Goal: Information Seeking & Learning: Learn about a topic

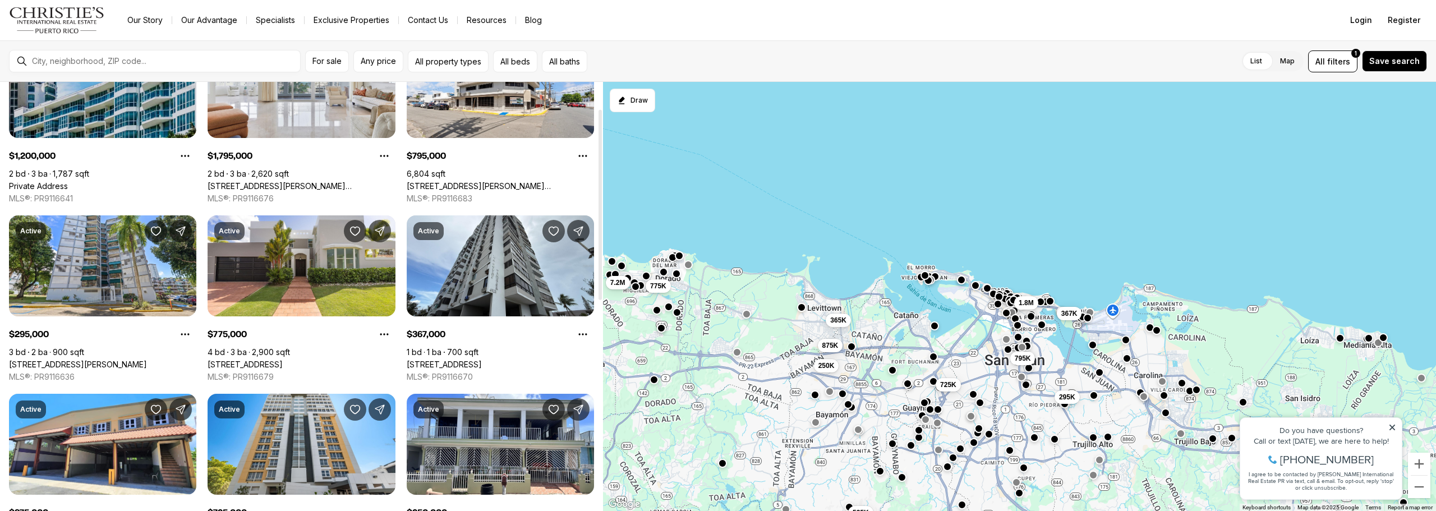
scroll to position [112, 0]
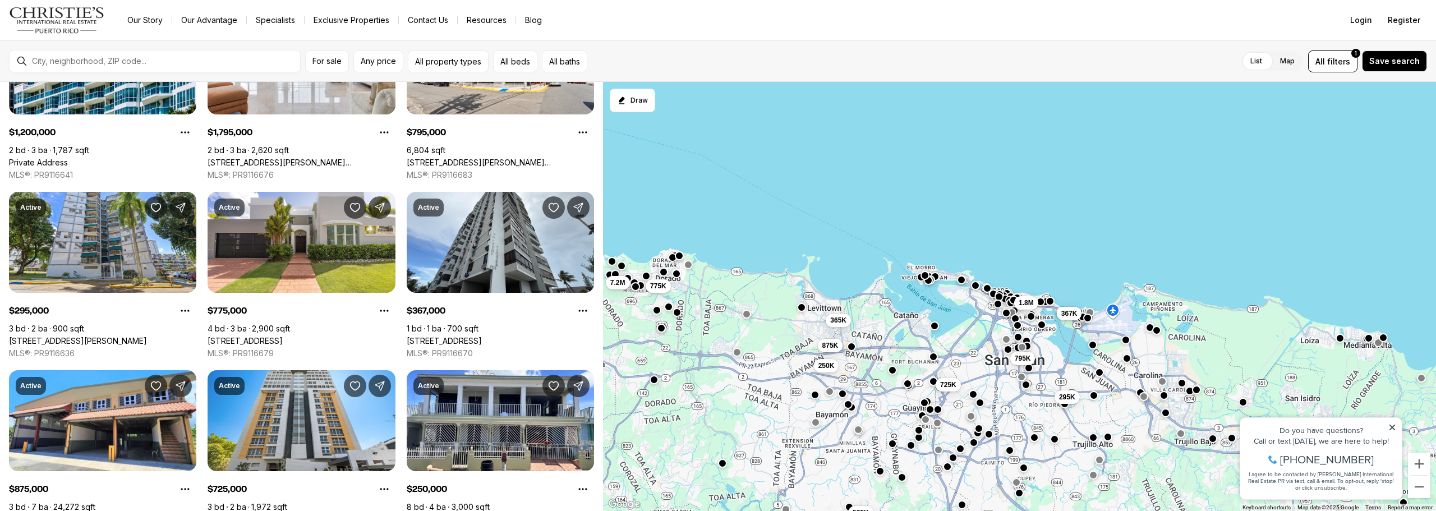
click at [723, 118] on div "795K 295K 1.8M 367K 725K 250K 525K 775K 7.2M 875K 365K" at bounding box center [1019, 297] width 833 height 430
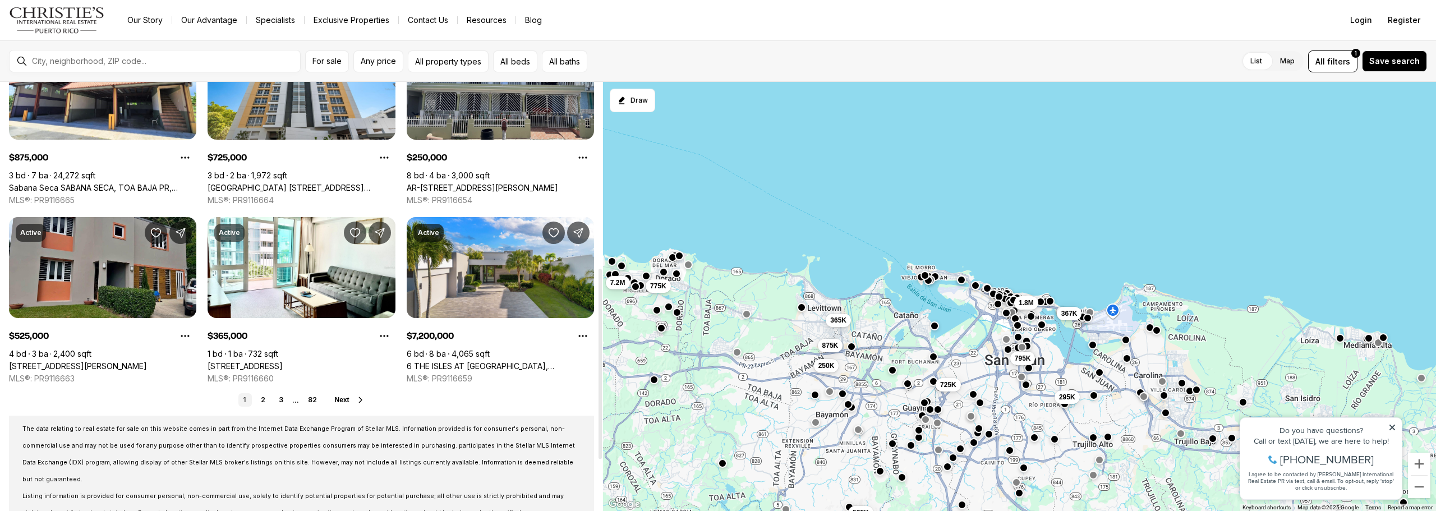
scroll to position [449, 0]
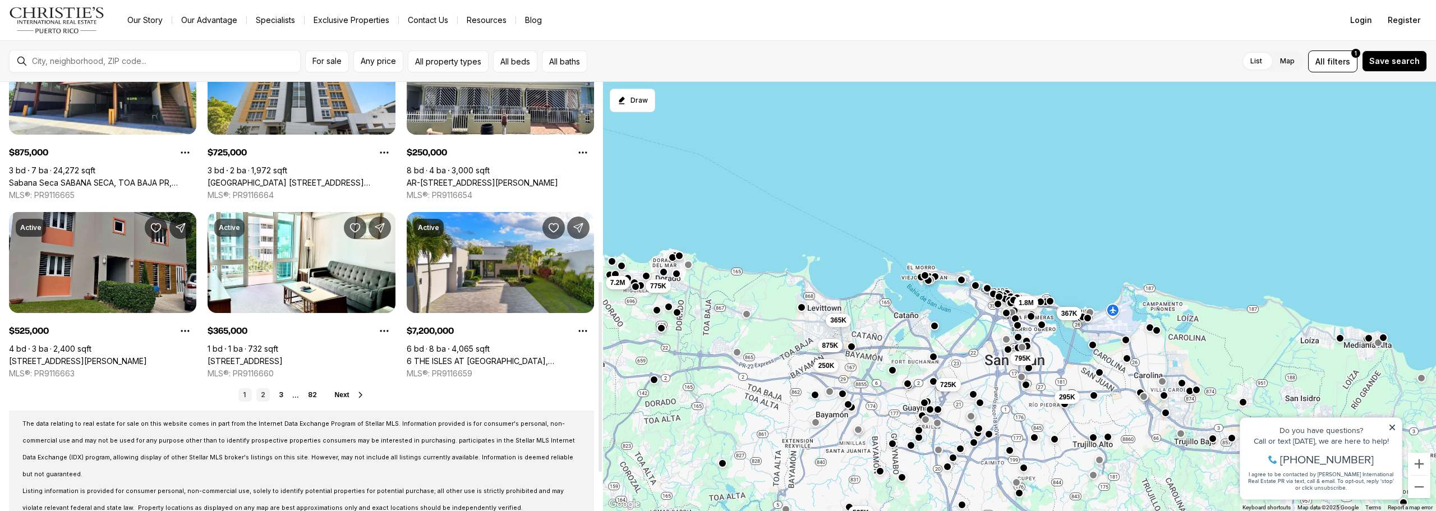
click at [262, 392] on link "2" at bounding box center [262, 394] width 13 height 13
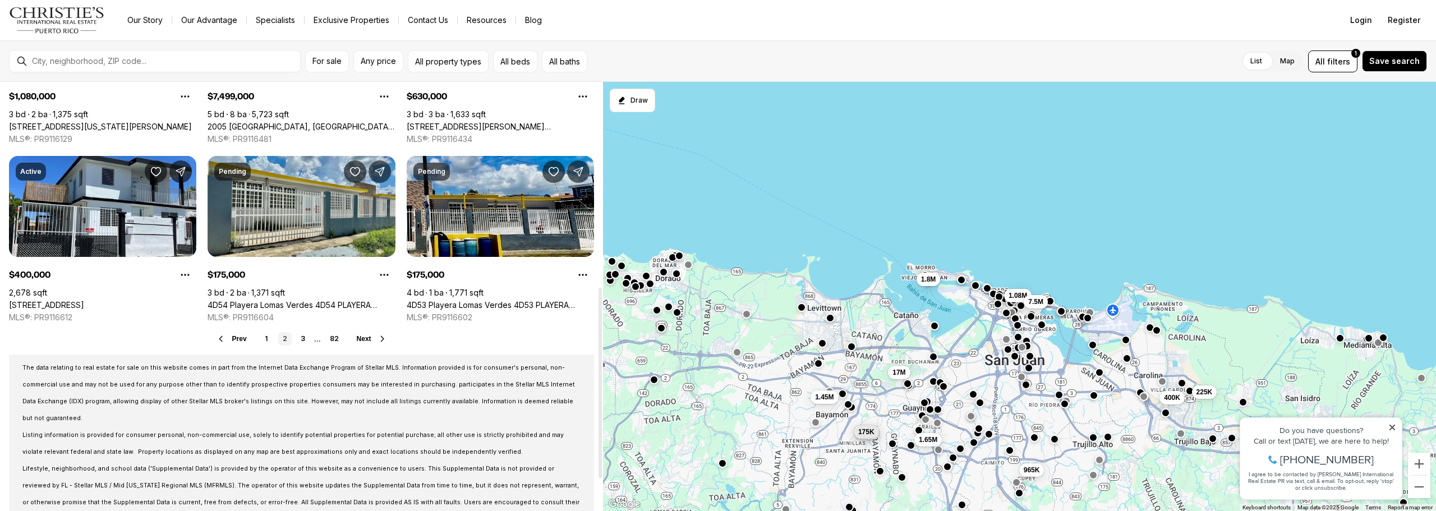
scroll to position [393, 0]
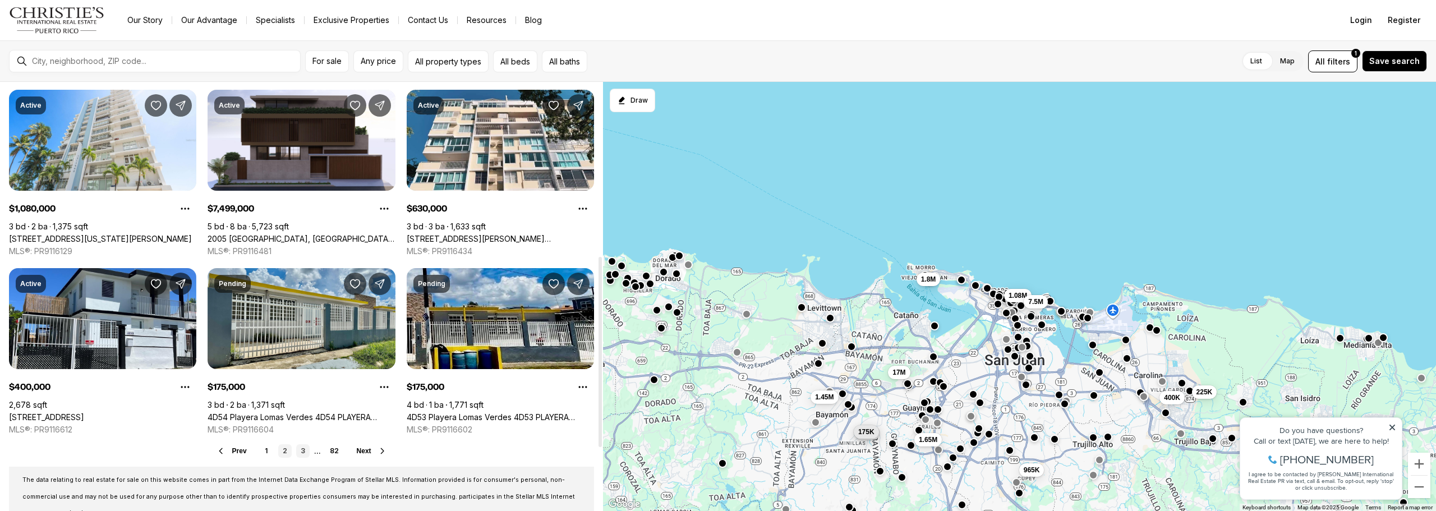
click at [305, 449] on link "3" at bounding box center [302, 450] width 13 height 13
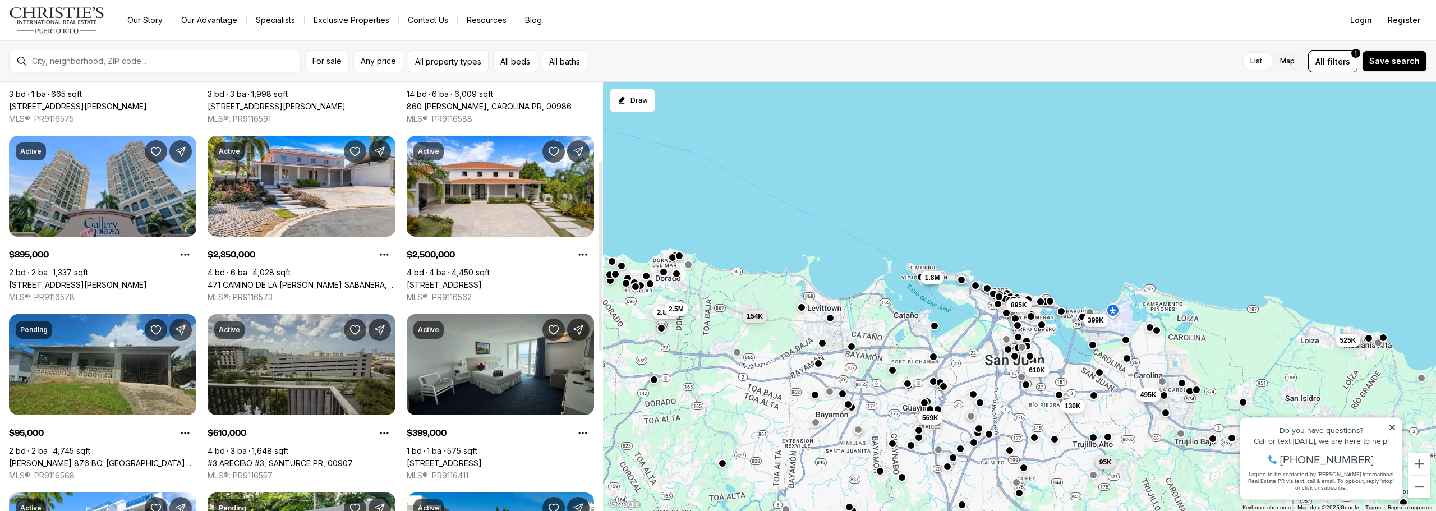
scroll to position [393, 0]
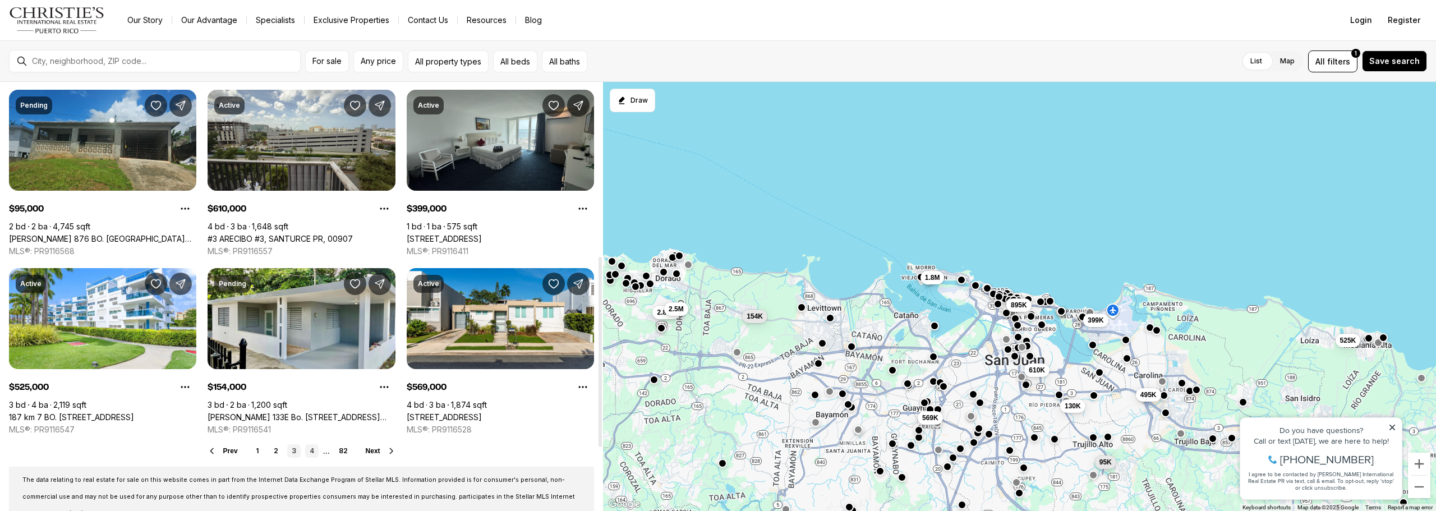
click at [311, 449] on link "4" at bounding box center [311, 450] width 13 height 13
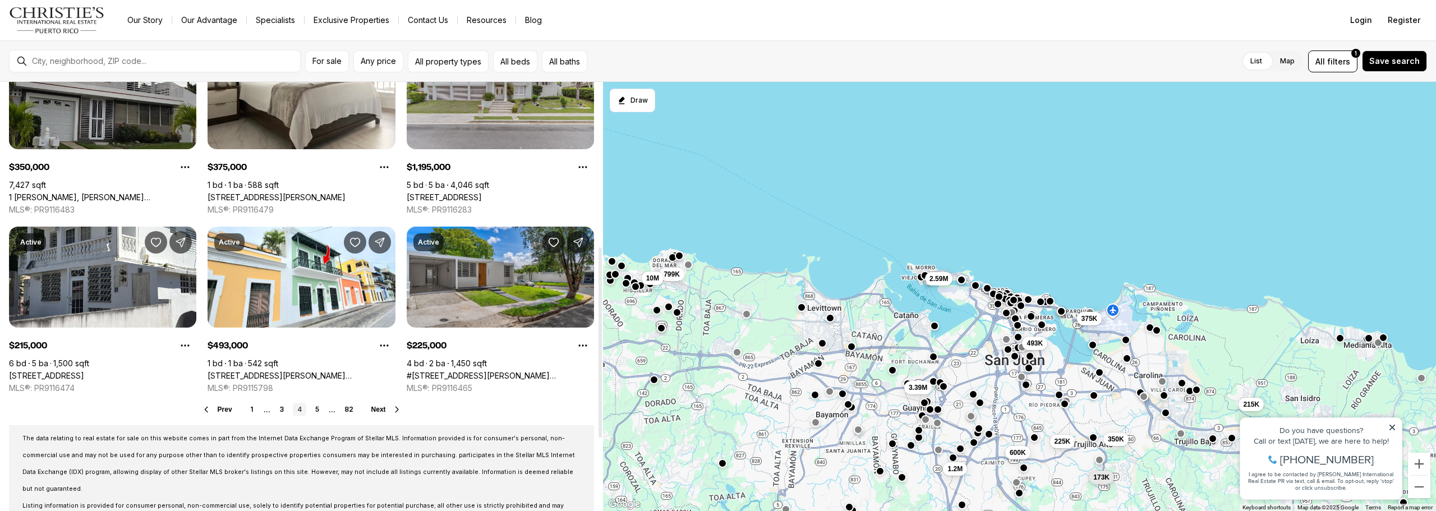
scroll to position [449, 0]
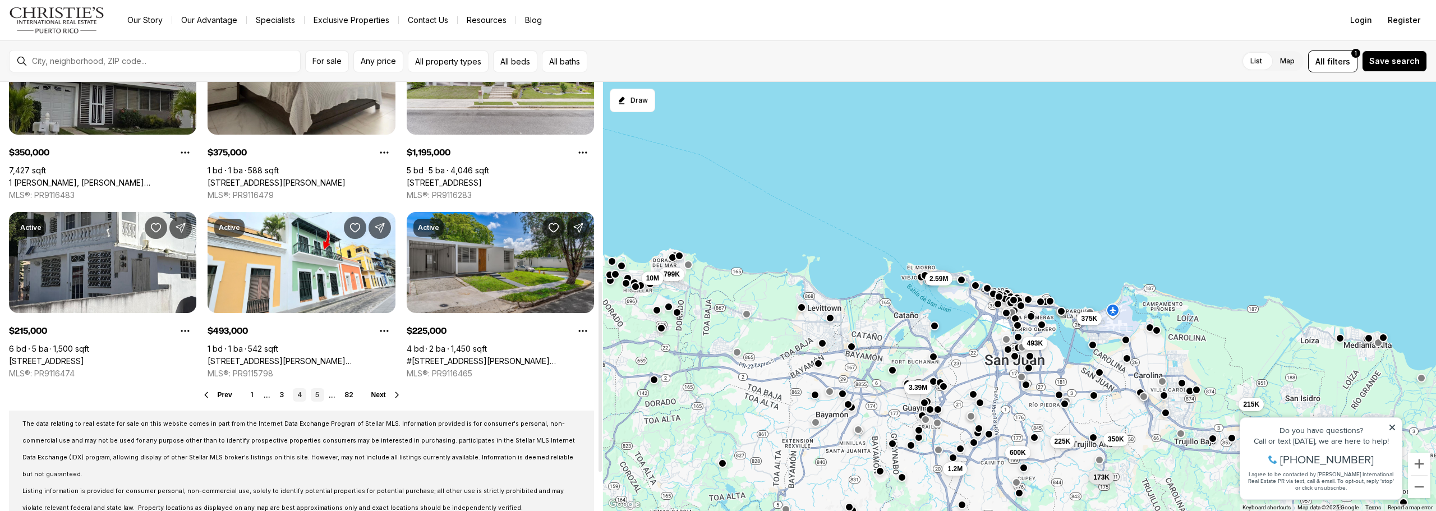
click at [318, 393] on link "5" at bounding box center [317, 394] width 13 height 13
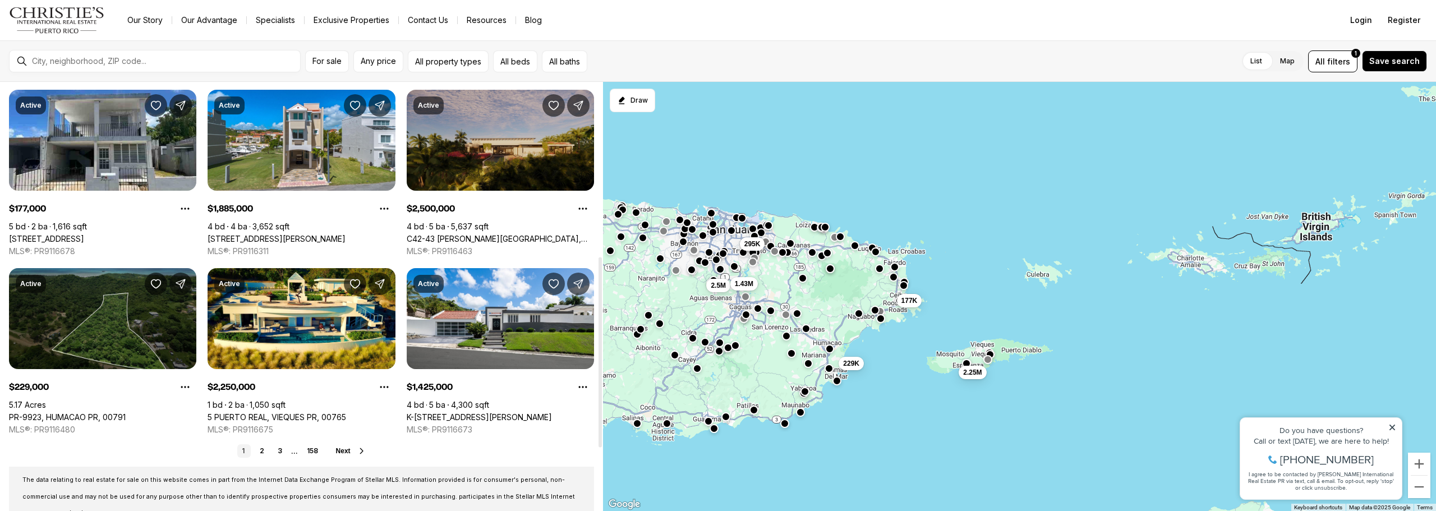
scroll to position [449, 0]
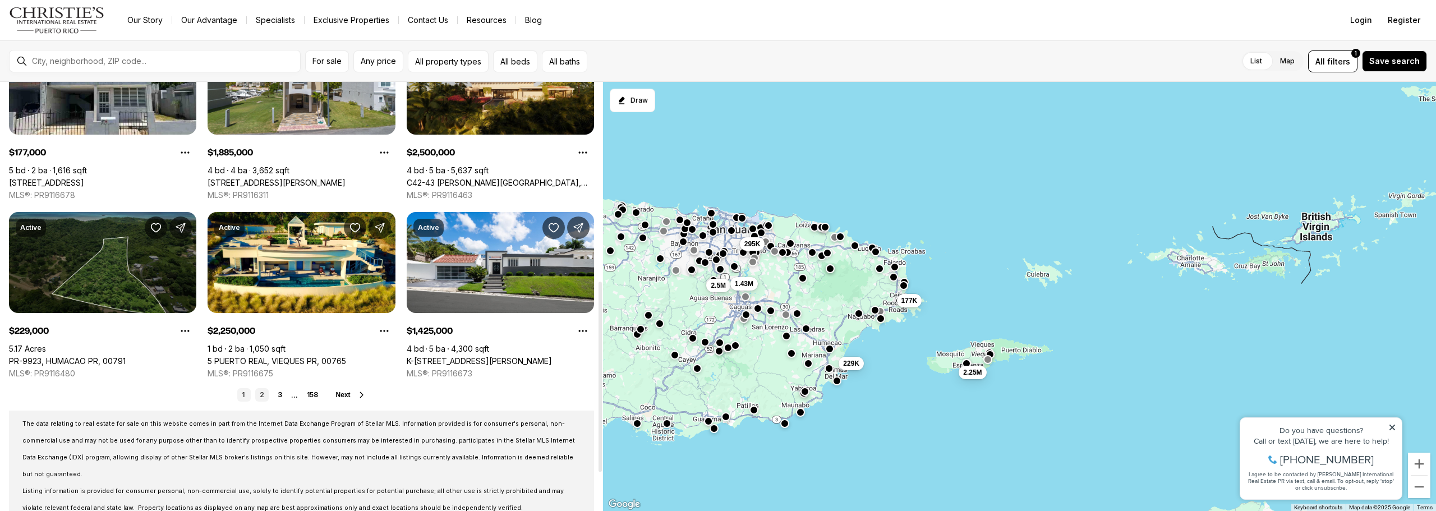
click at [281, 393] on link "3" at bounding box center [279, 394] width 13 height 13
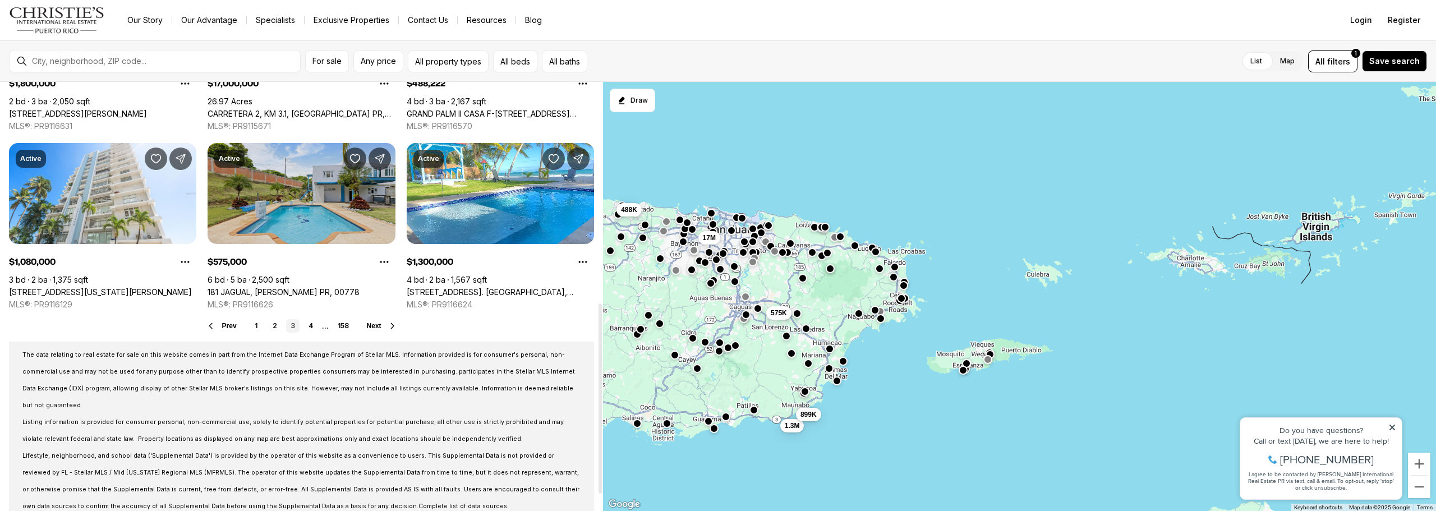
scroll to position [535, 0]
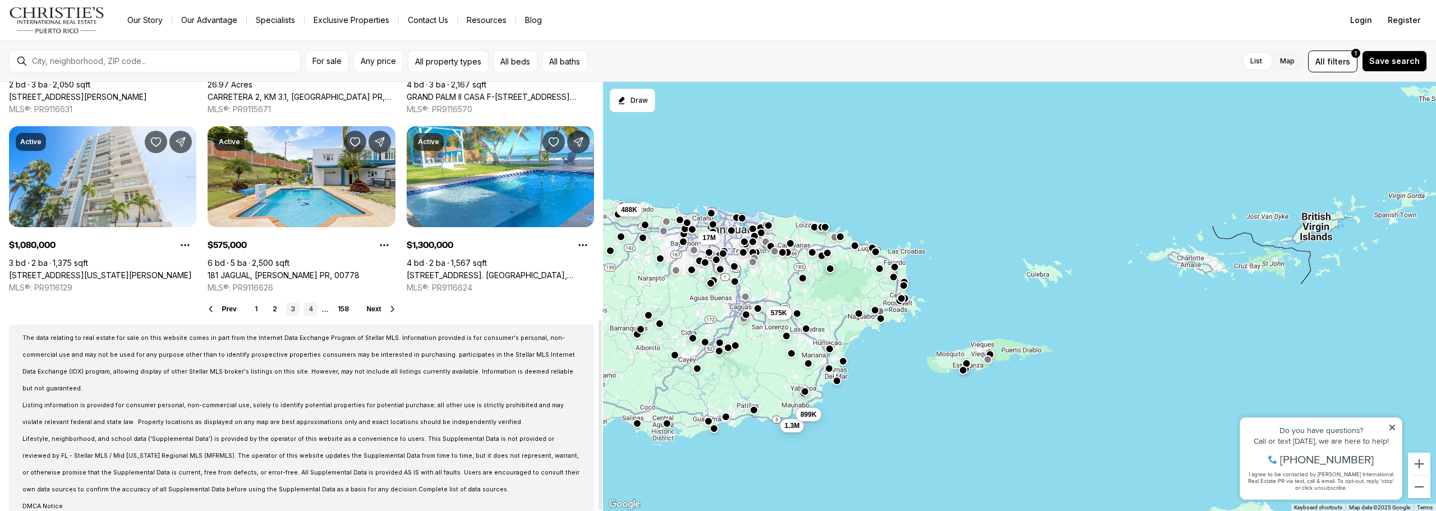
click at [308, 309] on link "4" at bounding box center [310, 308] width 13 height 13
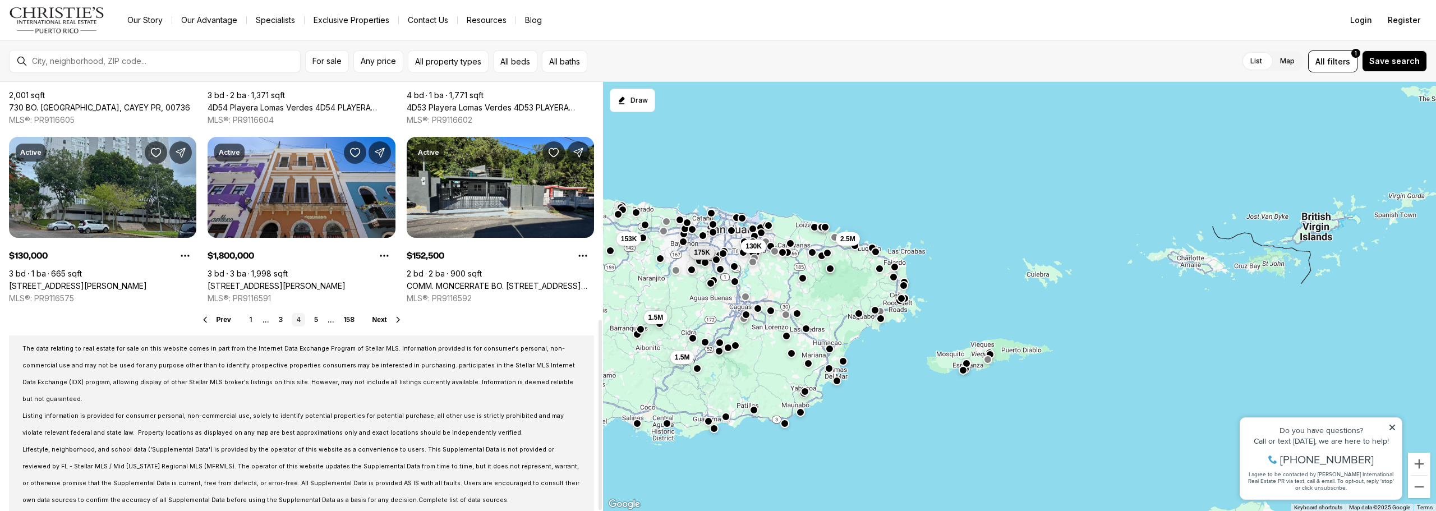
scroll to position [535, 0]
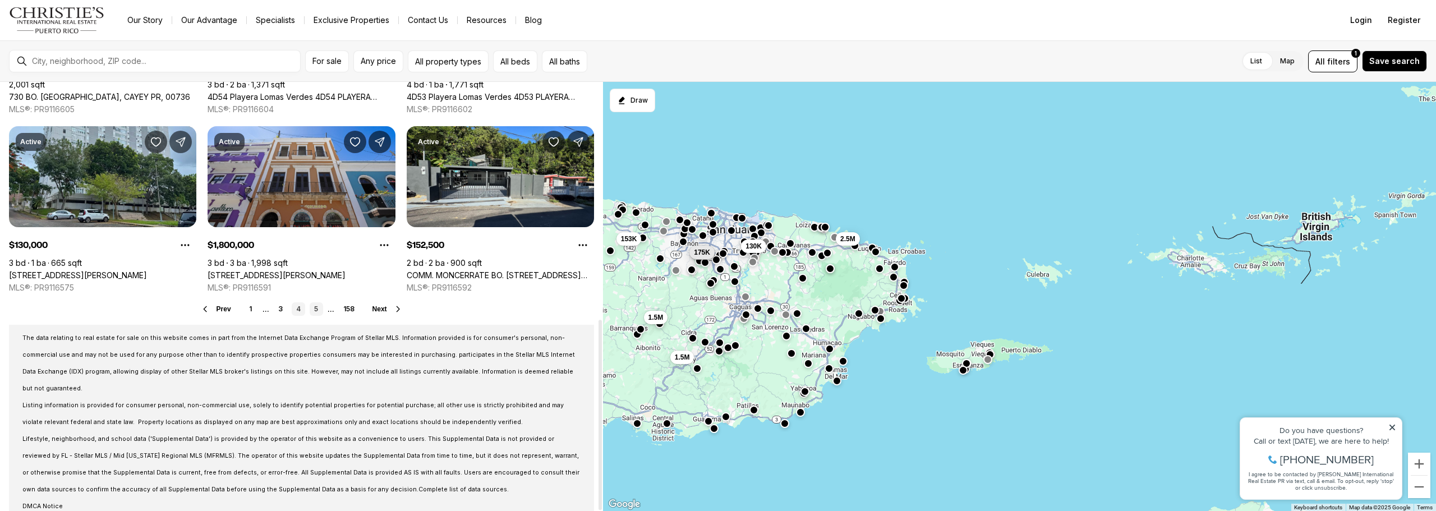
click at [316, 307] on link "5" at bounding box center [316, 308] width 13 height 13
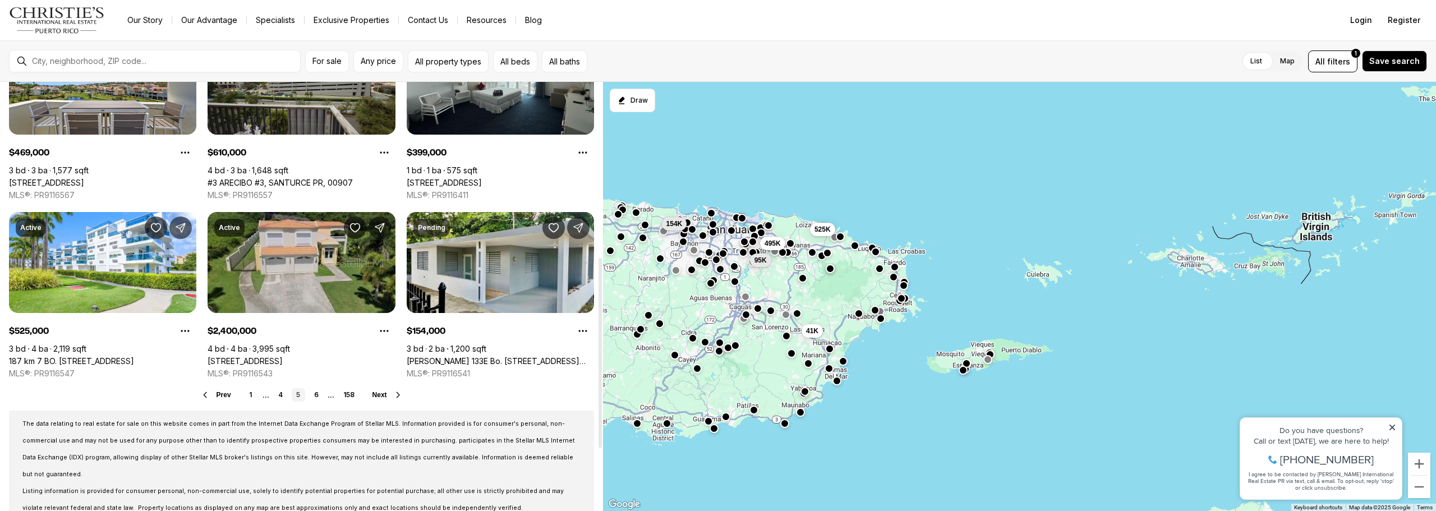
scroll to position [168, 0]
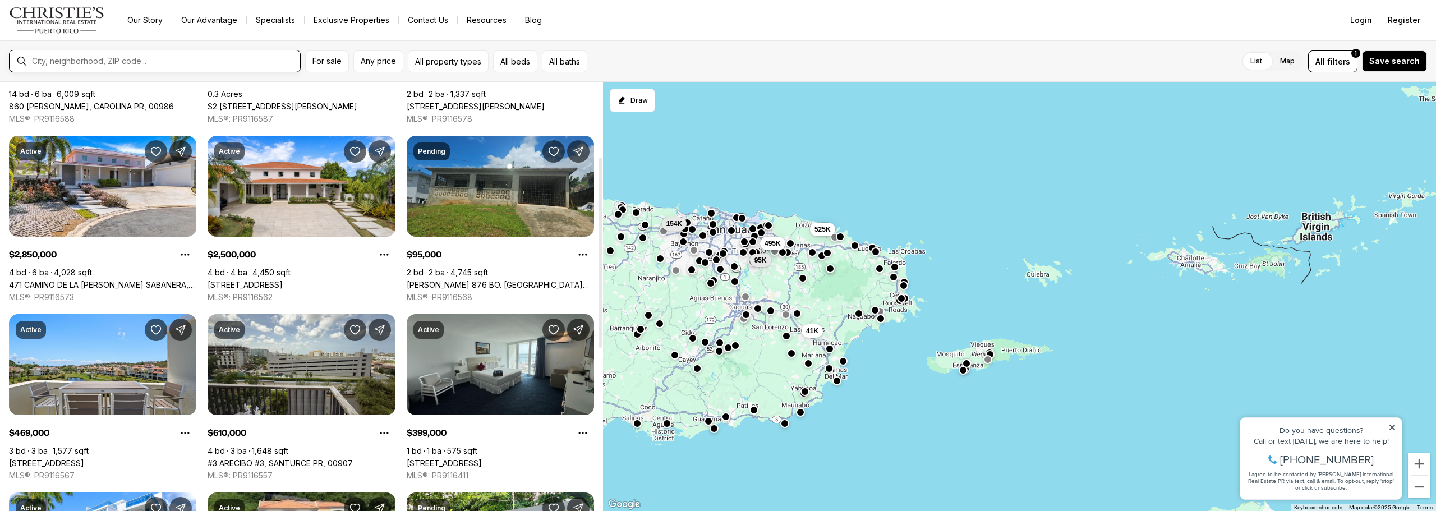
click at [97, 62] on input "text" at bounding box center [164, 61] width 264 height 9
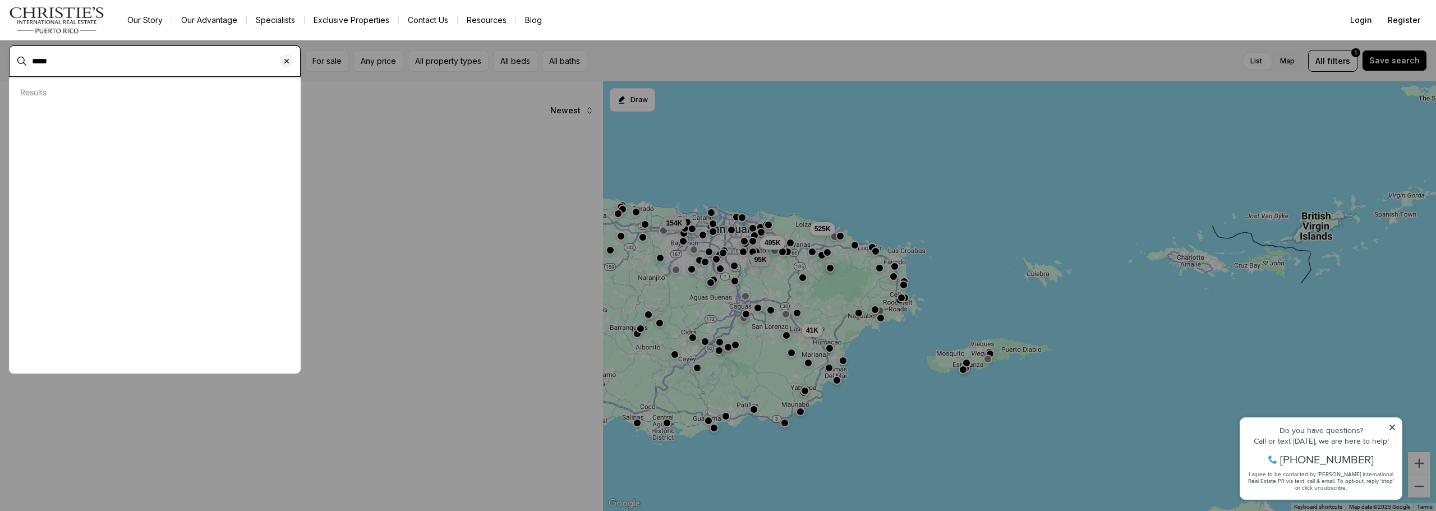
type input "*****"
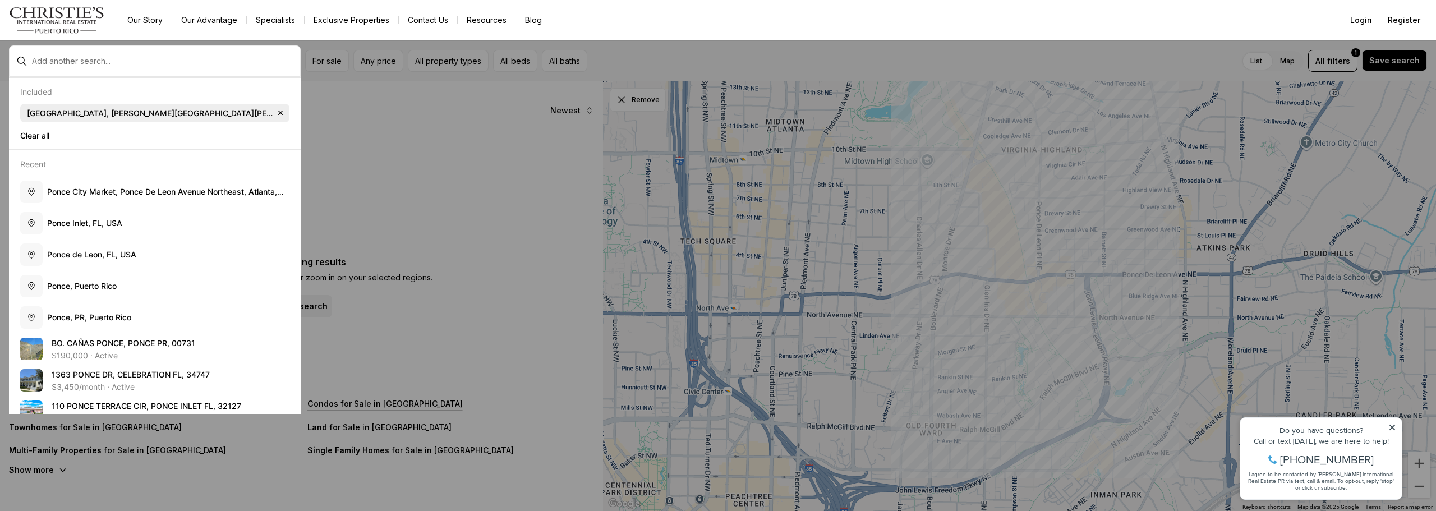
click at [155, 114] on span "[GEOGRAPHIC_DATA], [PERSON_NAME][GEOGRAPHIC_DATA][PERSON_NAME], [GEOGRAPHIC_DAT…" at bounding box center [150, 113] width 247 height 10
click at [278, 114] on icon "button" at bounding box center [280, 112] width 9 height 9
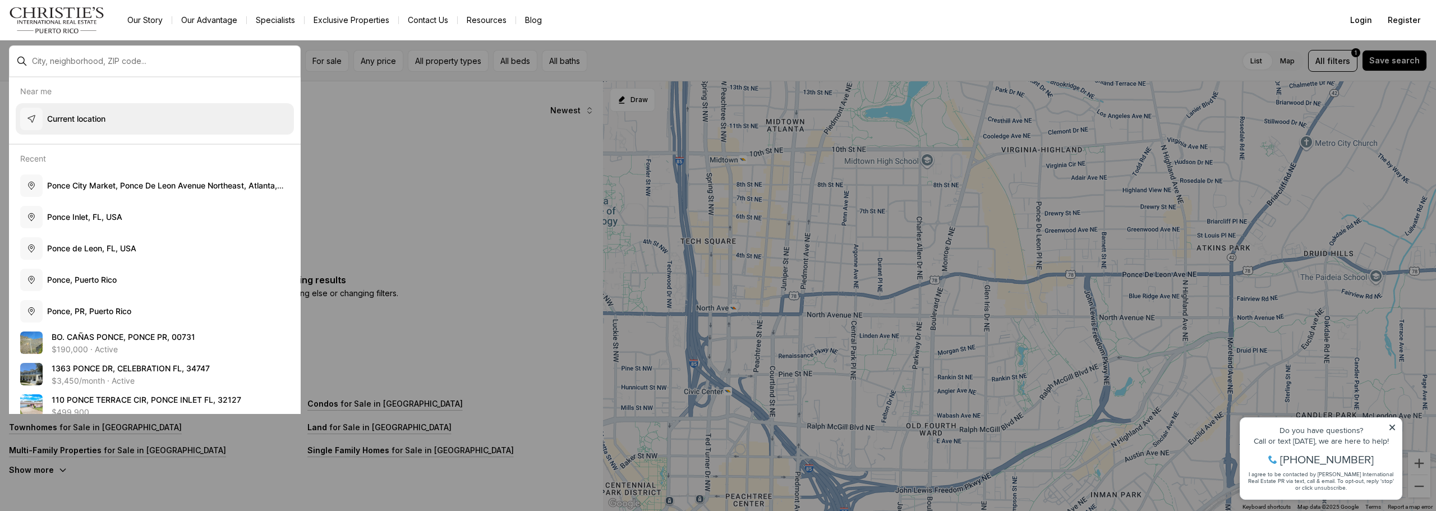
click at [101, 117] on p "Current location" at bounding box center [76, 118] width 58 height 11
click at [129, 157] on div "Recent" at bounding box center [155, 159] width 278 height 10
drag, startPoint x: 322, startPoint y: 171, endPoint x: 354, endPoint y: 170, distance: 31.4
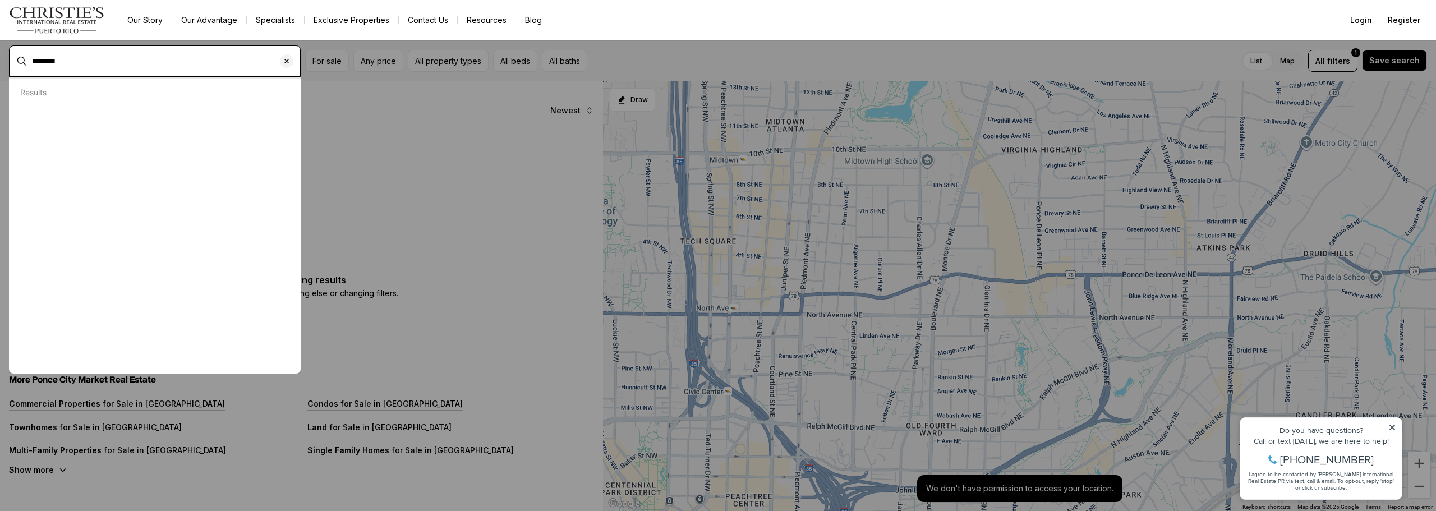
type input "********"
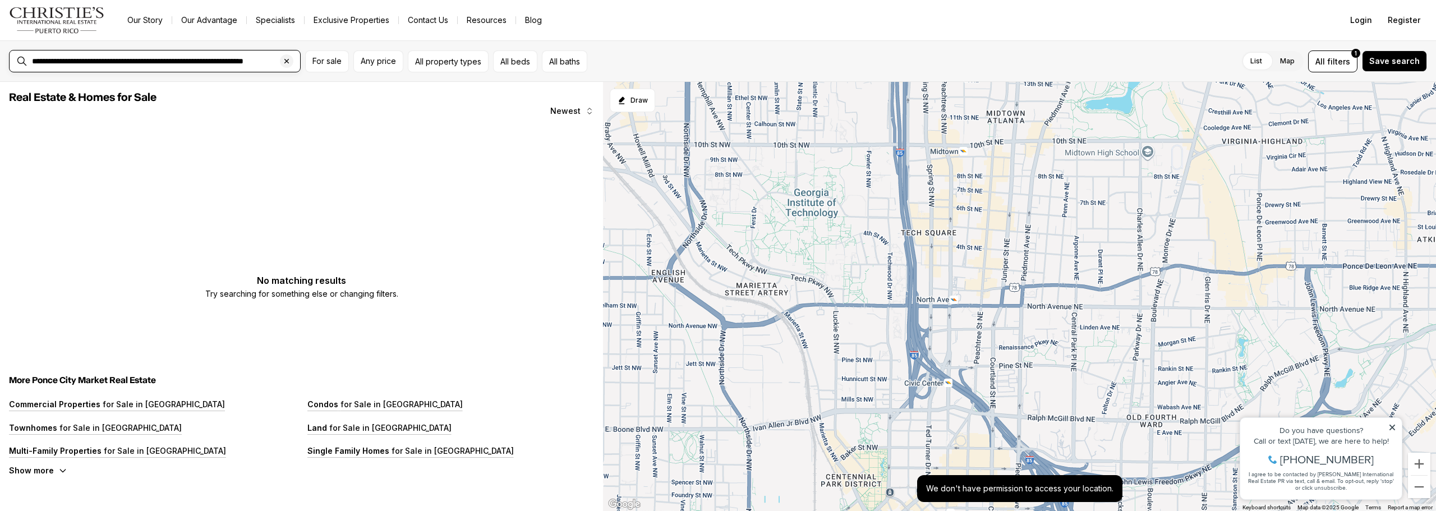
click at [171, 62] on input "**********" at bounding box center [164, 61] width 264 height 9
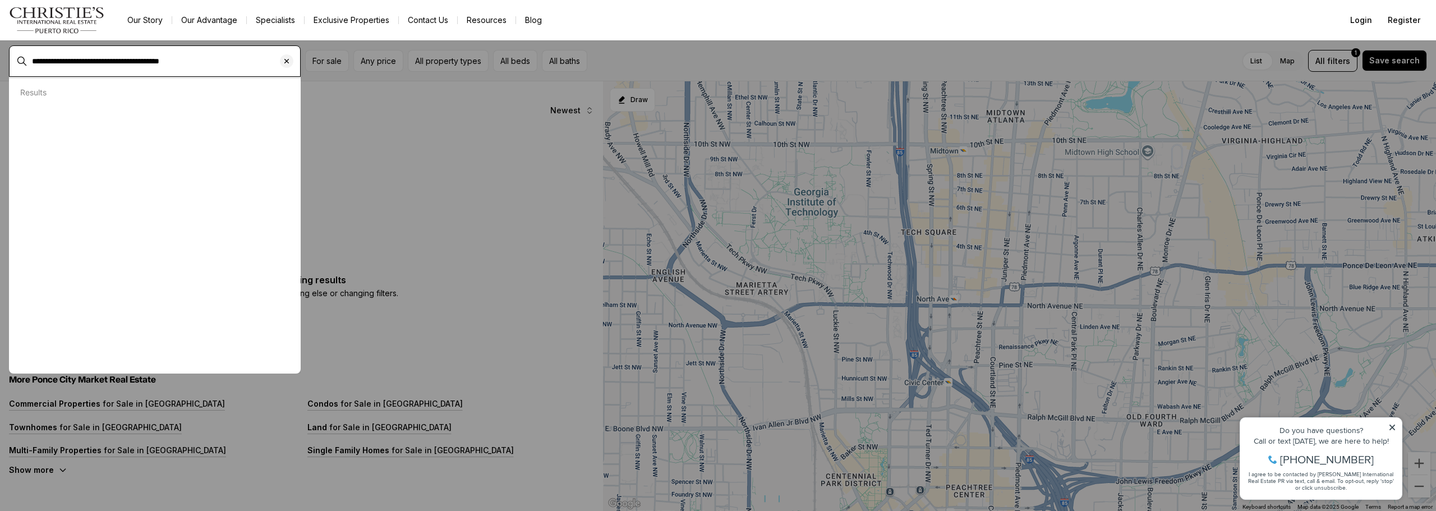
click at [219, 62] on input "**********" at bounding box center [164, 61] width 264 height 9
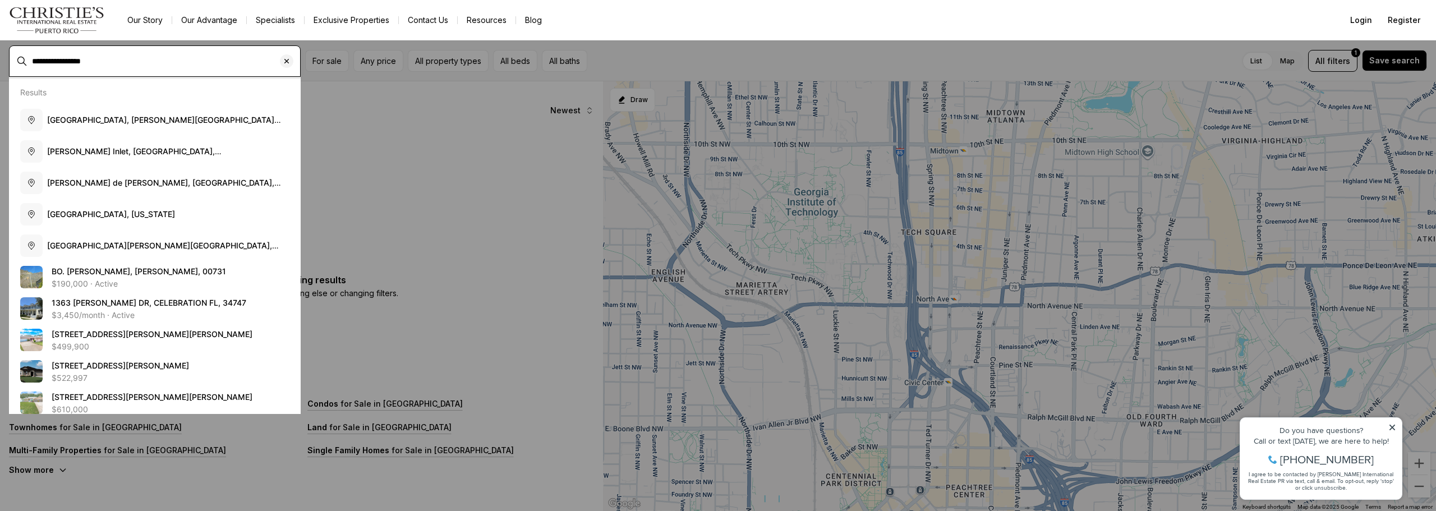
type input "**********"
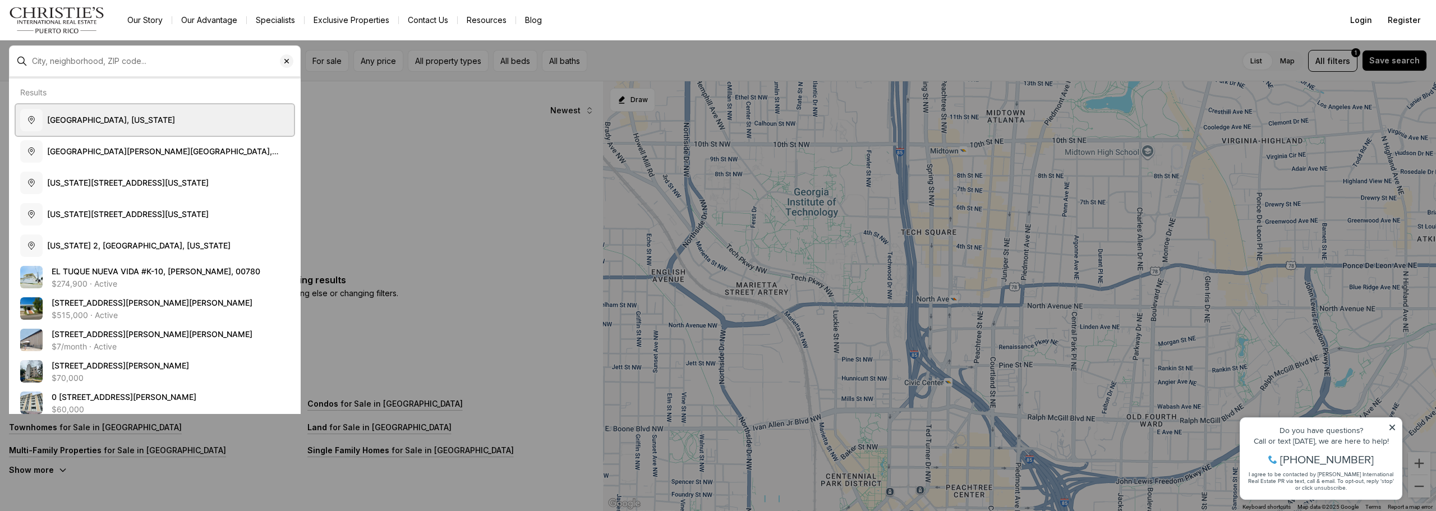
click at [100, 123] on span "[GEOGRAPHIC_DATA], [US_STATE]" at bounding box center [111, 120] width 128 height 10
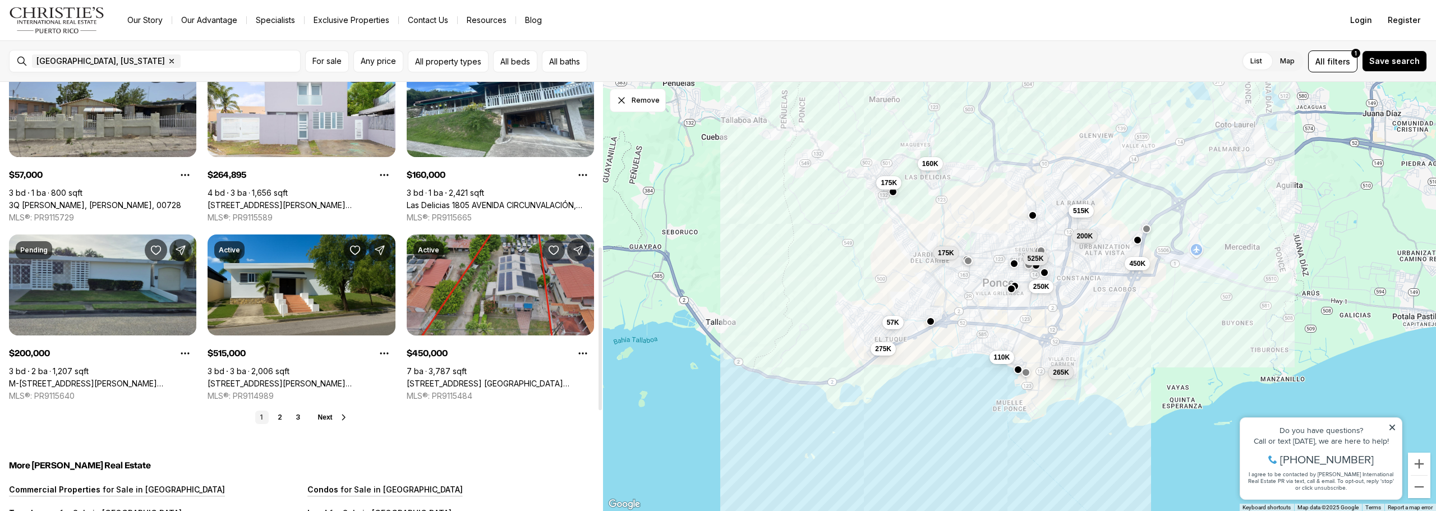
scroll to position [505, 0]
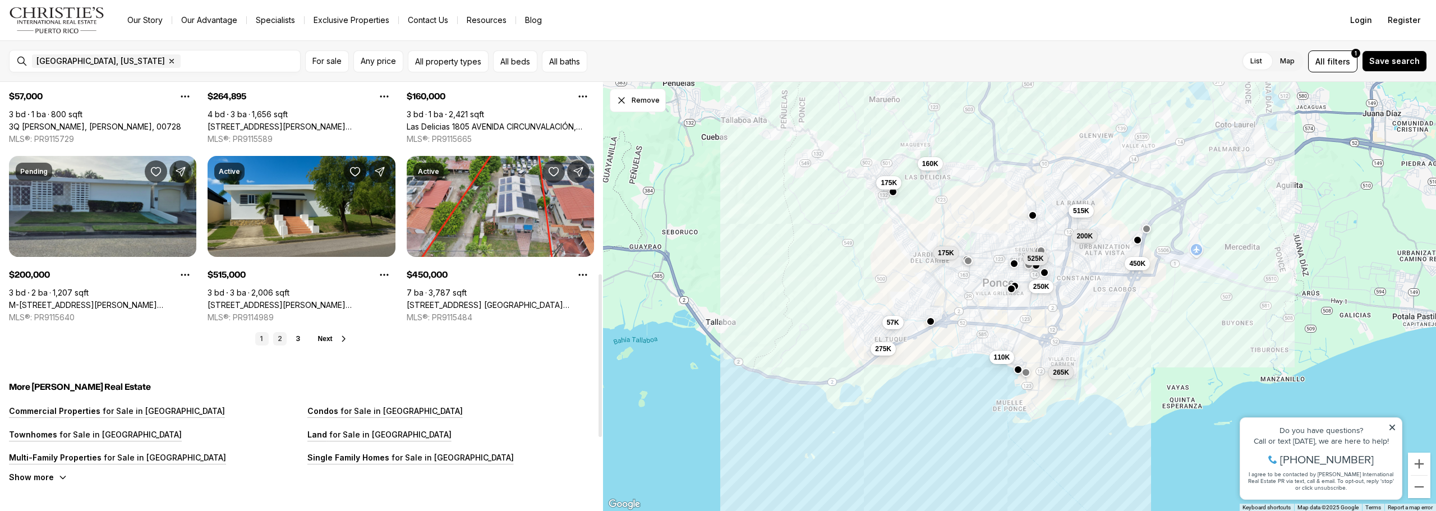
click at [281, 339] on link "2" at bounding box center [279, 338] width 13 height 13
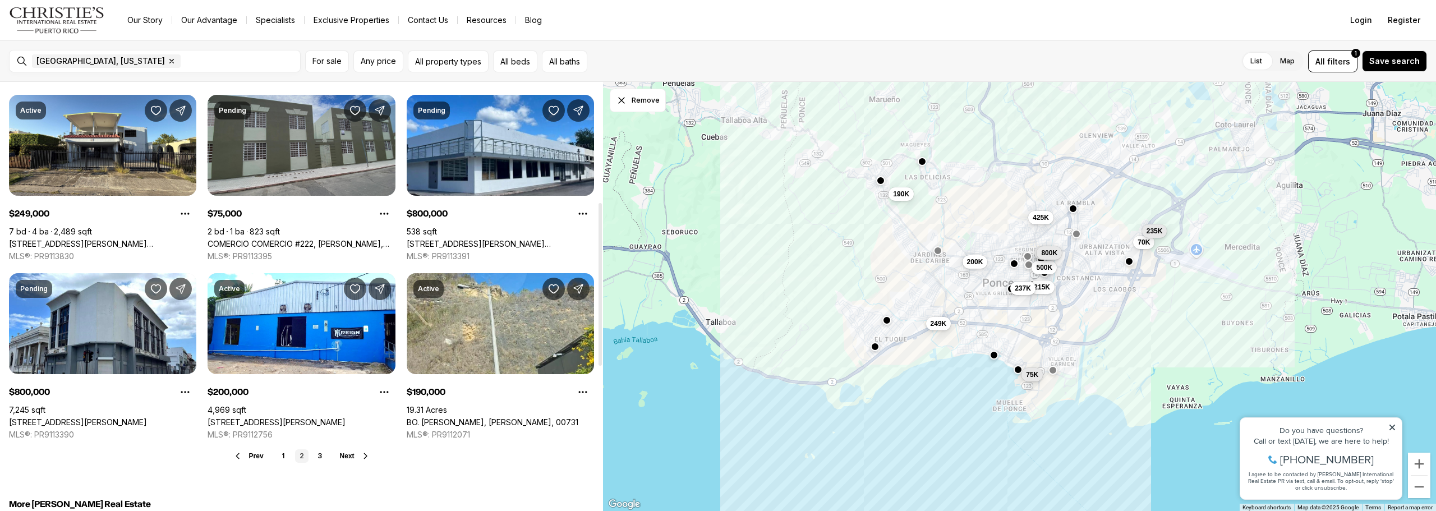
scroll to position [393, 0]
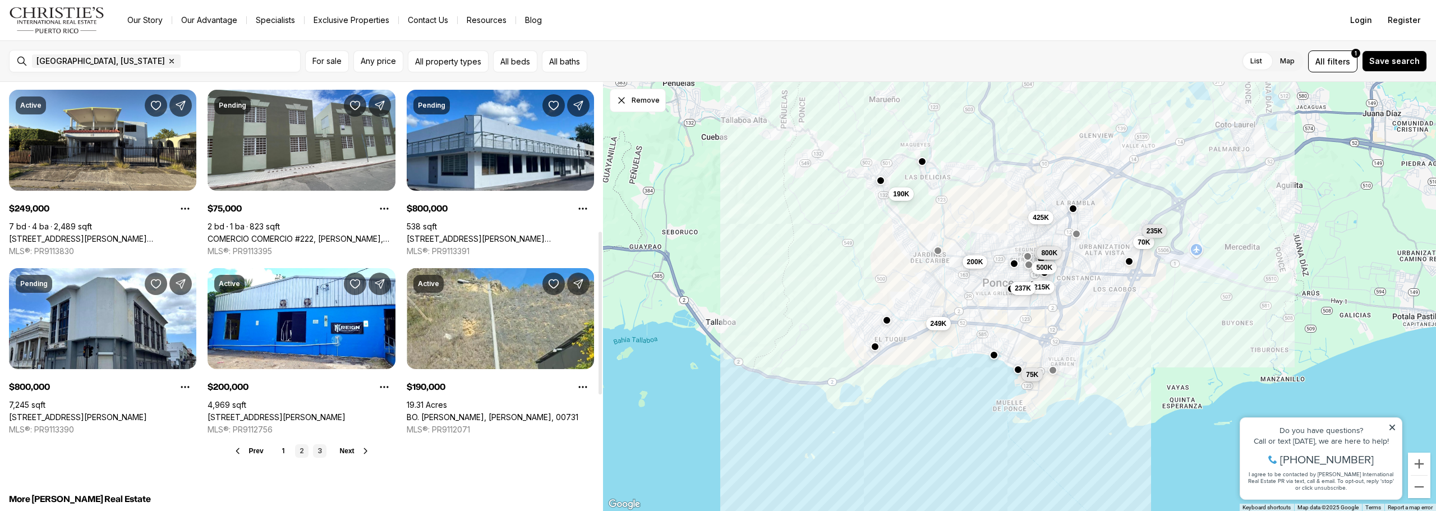
click at [318, 447] on link "3" at bounding box center [319, 450] width 13 height 13
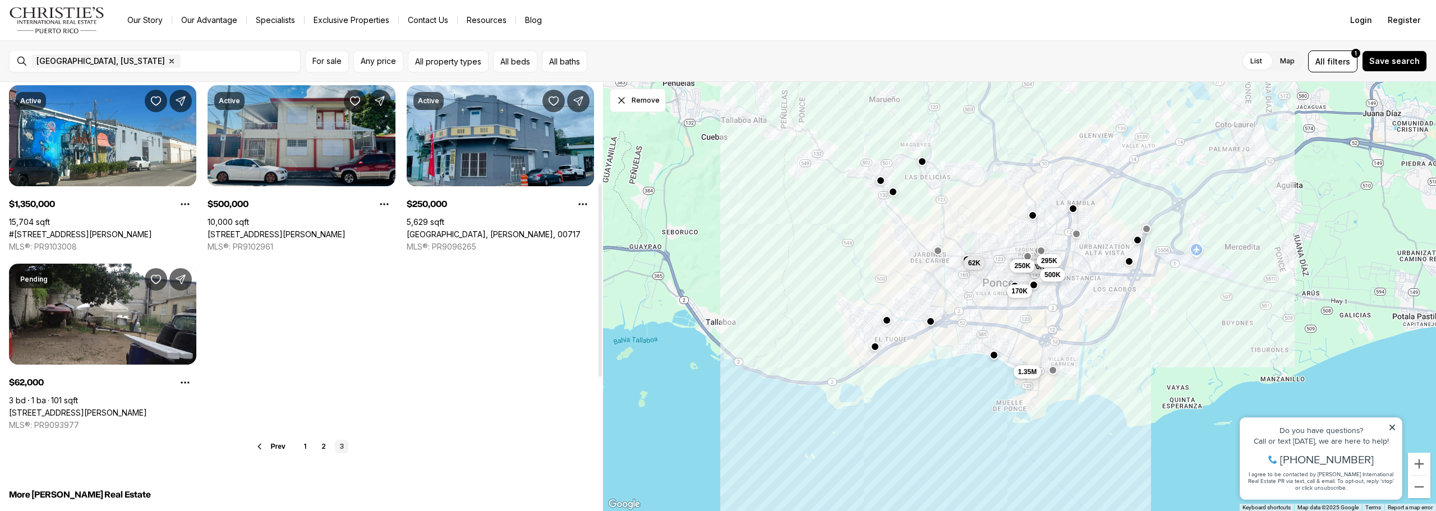
scroll to position [224, 0]
